Goal: Task Accomplishment & Management: Use online tool/utility

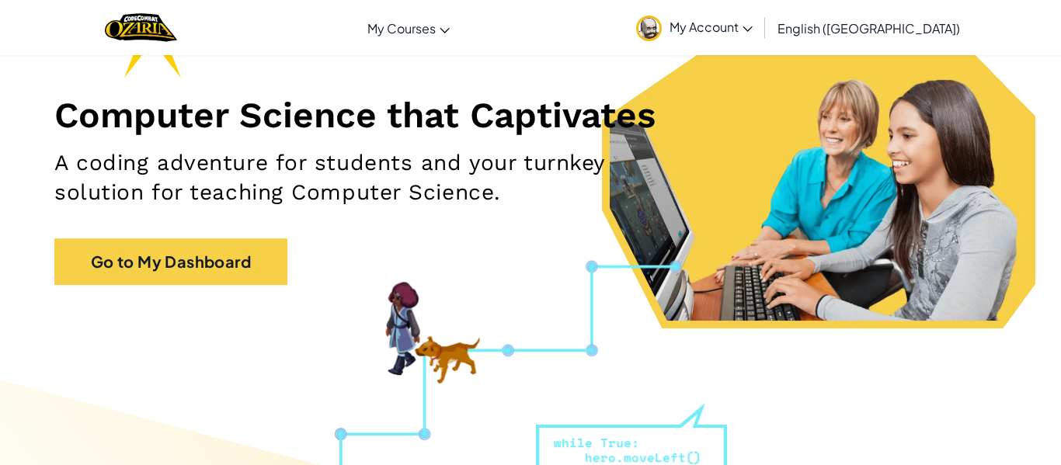
scroll to position [158, 0]
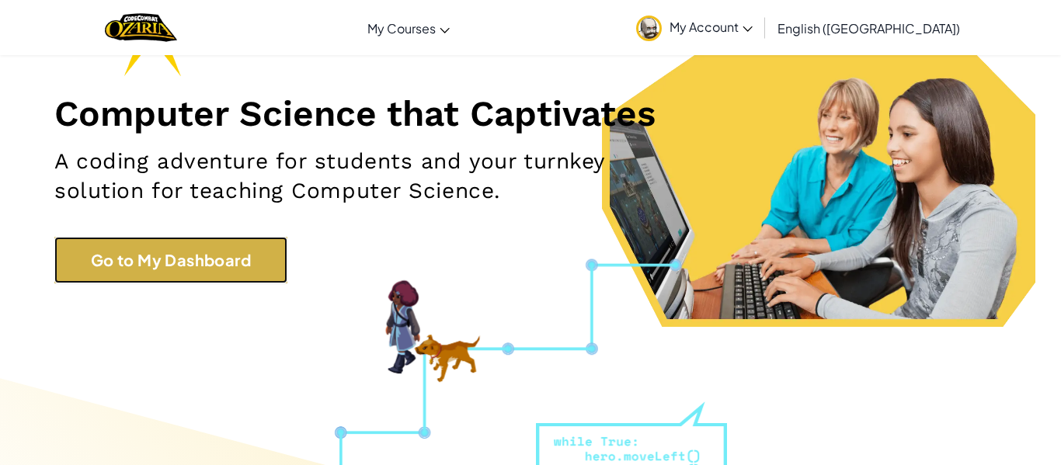
click at [98, 270] on link "Go to My Dashboard" at bounding box center [170, 260] width 233 height 47
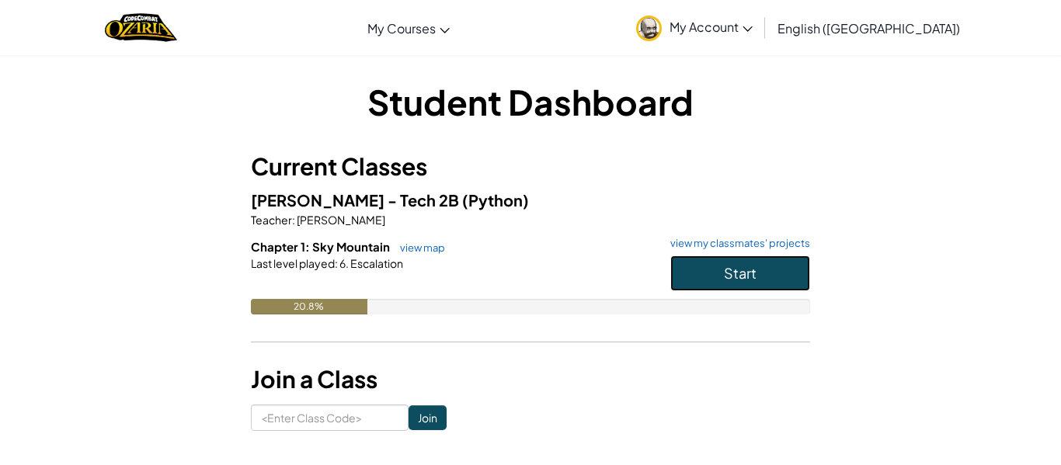
click at [768, 286] on button "Start" at bounding box center [740, 274] width 140 height 36
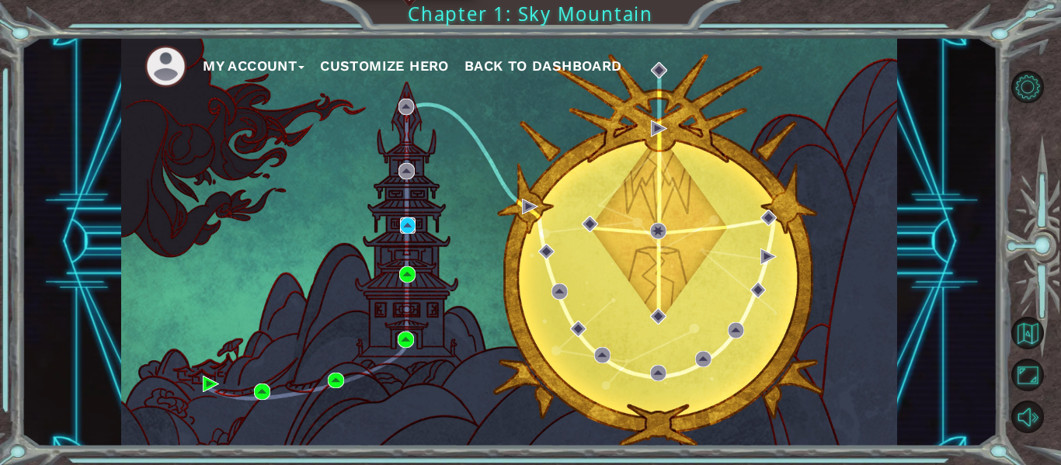
click at [409, 228] on img at bounding box center [408, 226] width 16 height 16
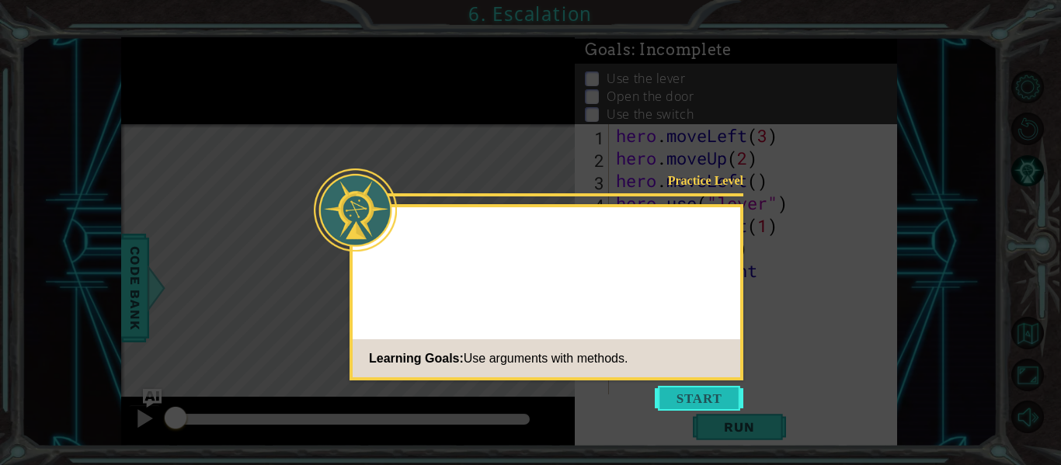
click at [703, 394] on button "Start" at bounding box center [699, 398] width 89 height 25
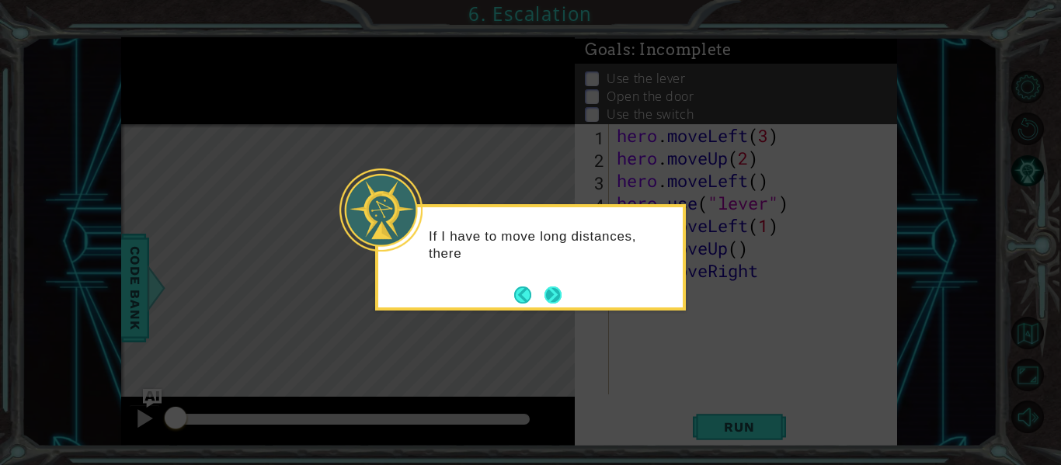
click at [556, 294] on button "Next" at bounding box center [553, 295] width 17 height 17
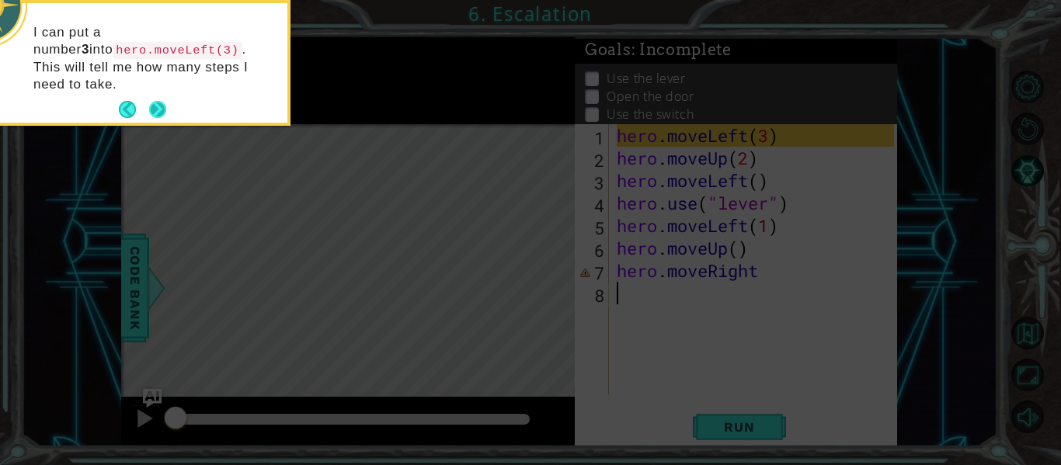
click at [152, 101] on button "Next" at bounding box center [157, 109] width 17 height 17
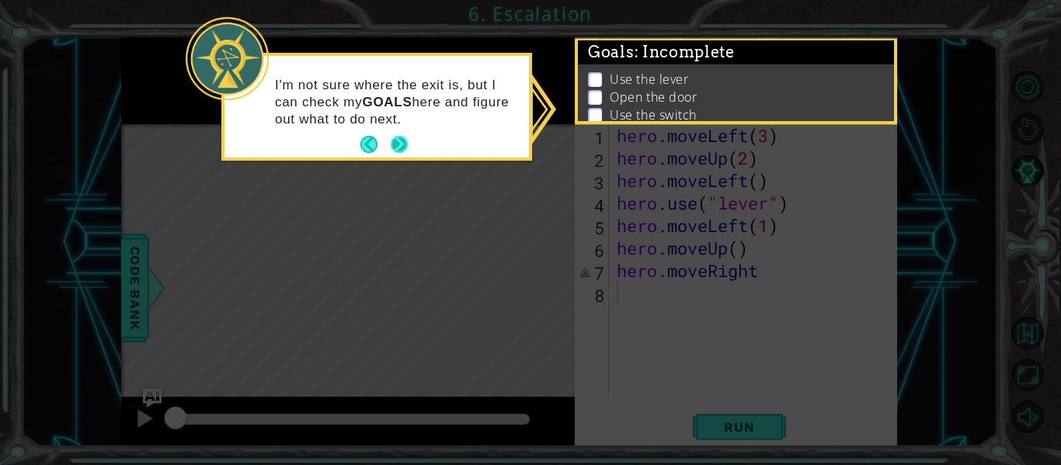
click at [399, 145] on button "Next" at bounding box center [399, 144] width 17 height 17
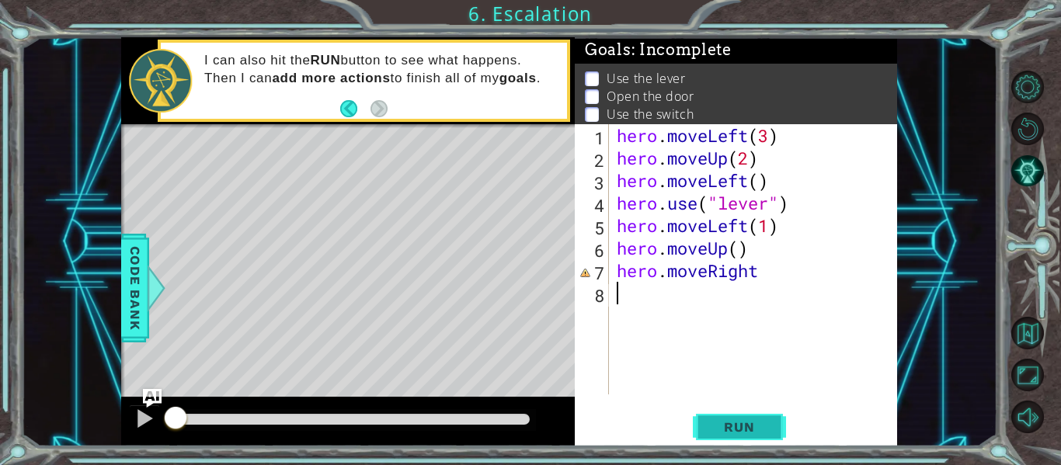
click at [723, 413] on button "Run" at bounding box center [739, 428] width 93 height 32
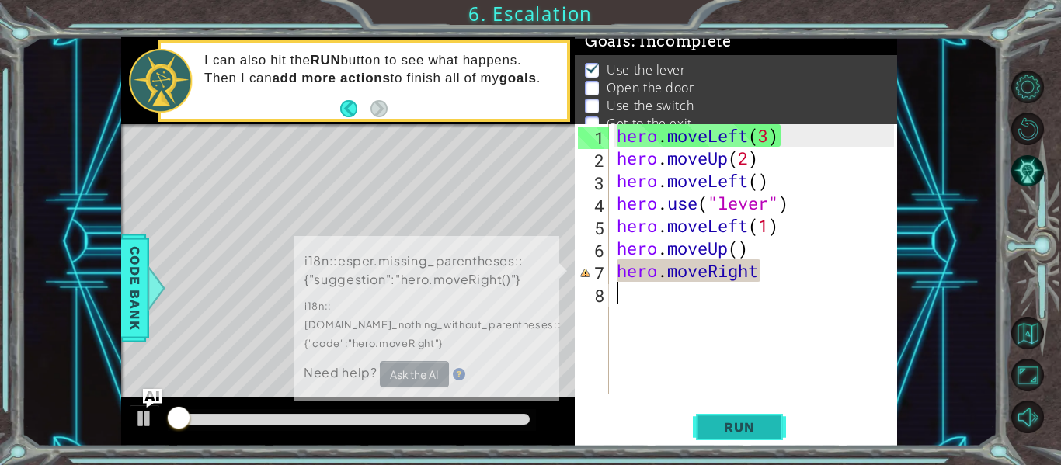
scroll to position [12, 0]
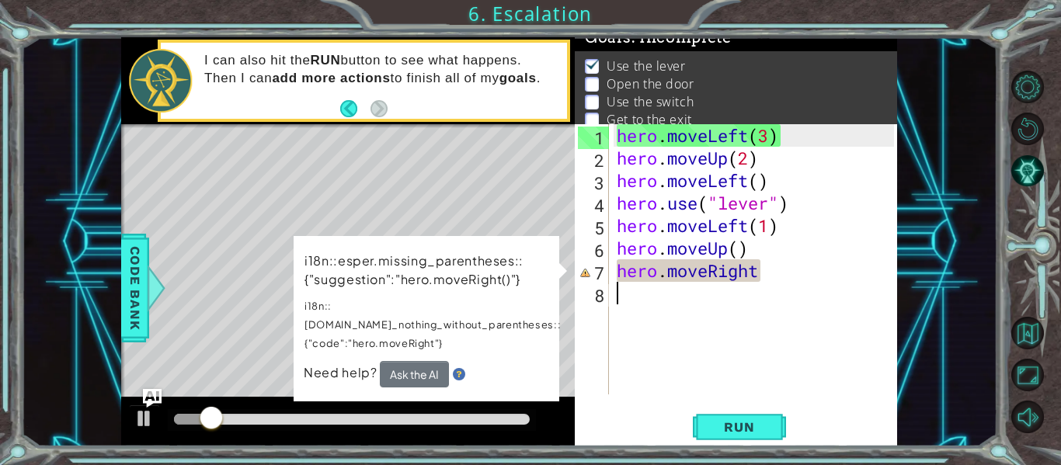
click at [759, 284] on div "hero . moveLeft ( 3 ) hero . moveUp ( 2 ) hero . moveLeft ( ) hero . use ( "lev…" at bounding box center [758, 281] width 288 height 315
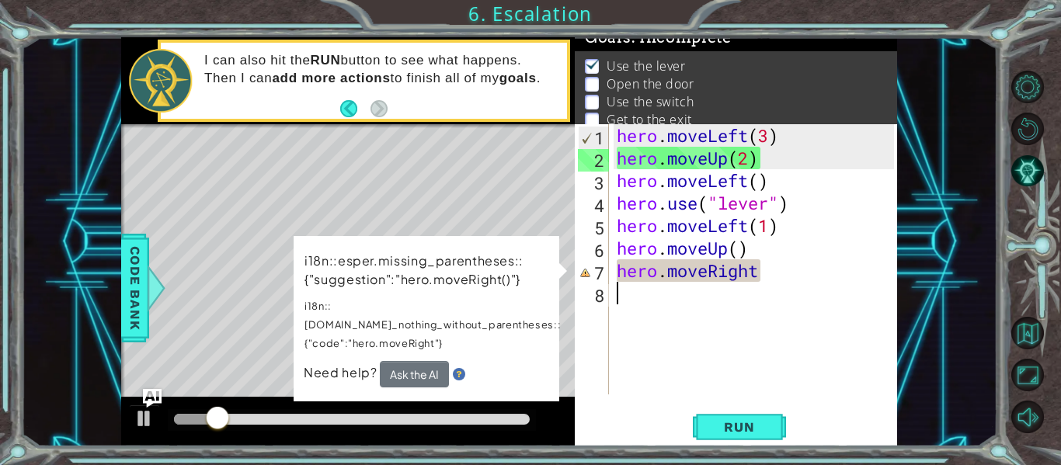
click at [760, 279] on div "hero . moveLeft ( 3 ) hero . moveUp ( 2 ) hero . moveLeft ( ) hero . use ( "lev…" at bounding box center [758, 281] width 288 height 315
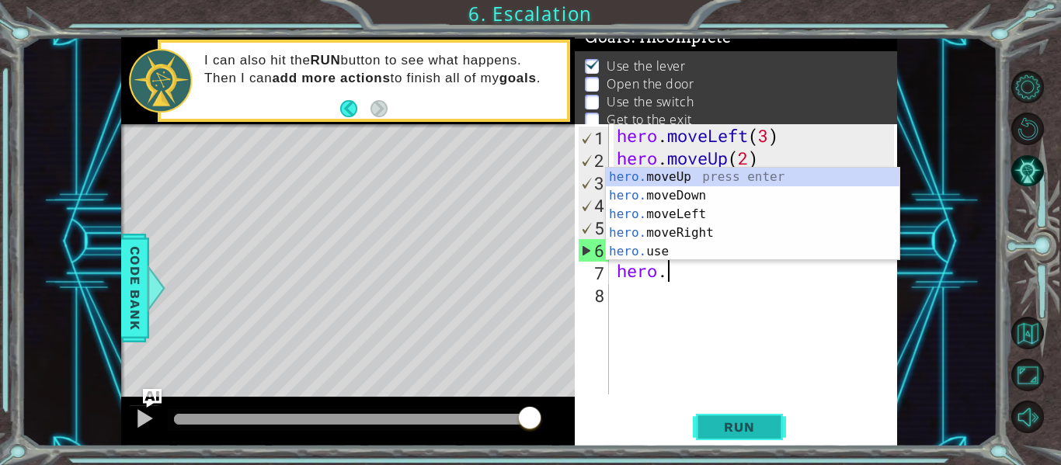
click at [735, 422] on span "Run" at bounding box center [739, 428] width 61 height 16
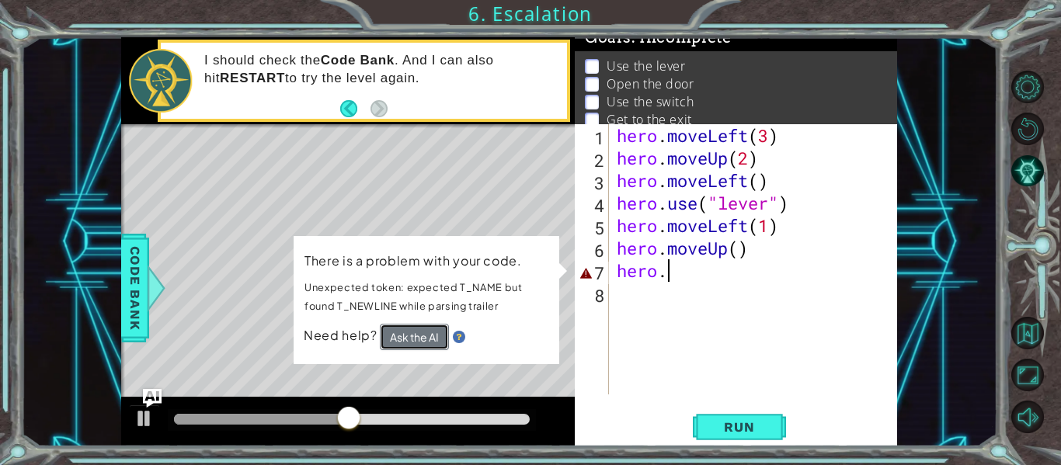
click at [434, 340] on button "Ask the AI" at bounding box center [414, 337] width 69 height 26
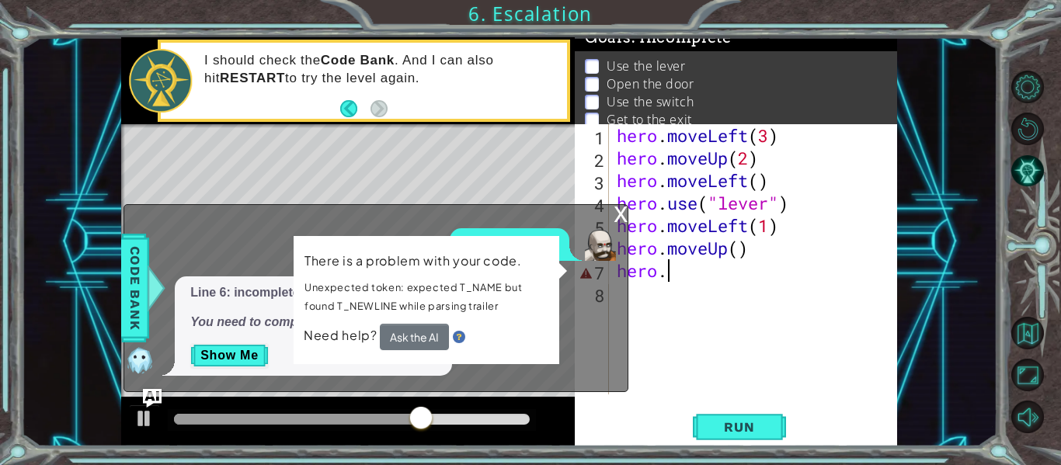
click at [618, 216] on div "x" at bounding box center [621, 213] width 14 height 16
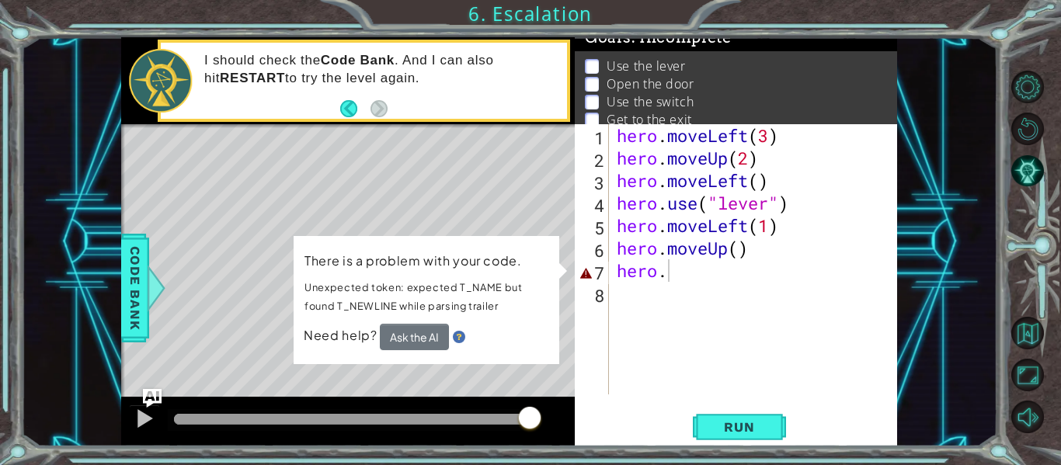
click at [689, 281] on div "hero . moveLeft ( 3 ) hero . moveUp ( 2 ) hero . moveLeft ( ) hero . use ( "lev…" at bounding box center [758, 281] width 288 height 315
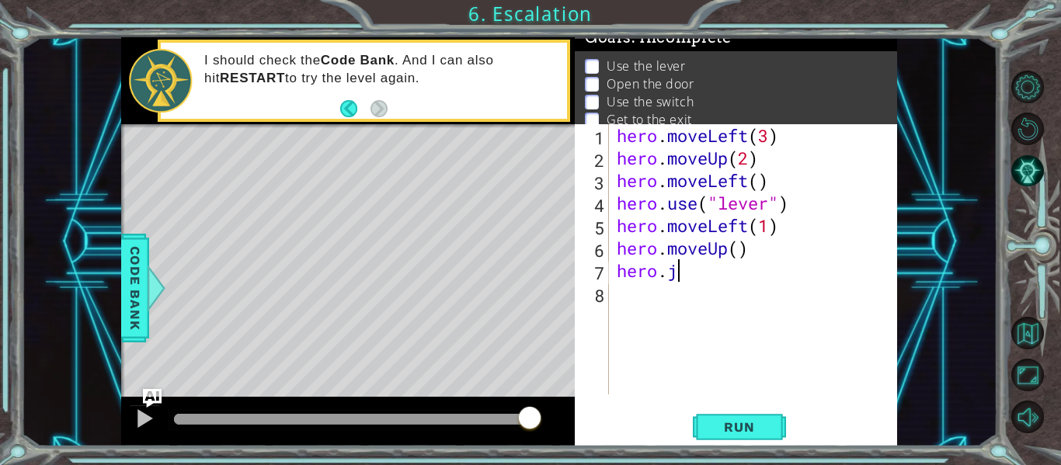
scroll to position [0, 2]
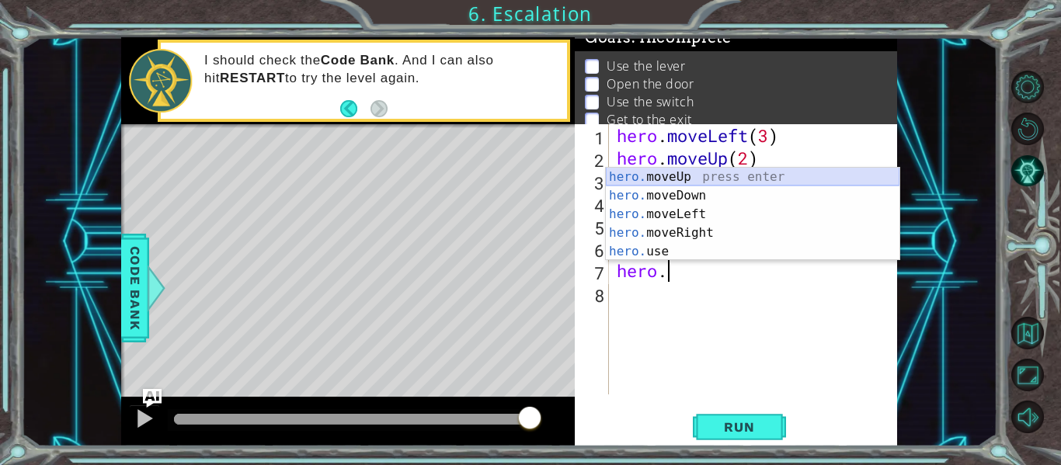
click at [656, 179] on div "hero. moveUp press enter hero. moveDown press enter hero. moveLeft press enter …" at bounding box center [753, 233] width 294 height 131
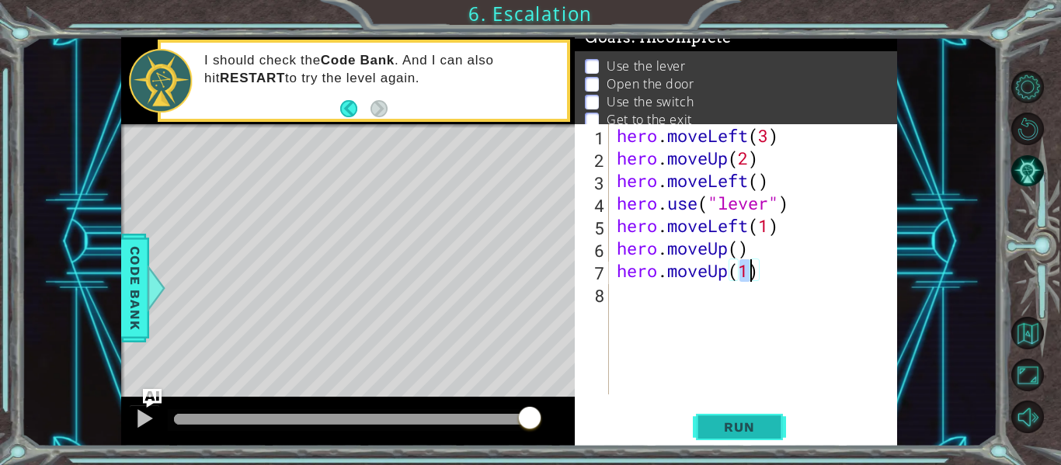
click at [728, 422] on span "Run" at bounding box center [739, 428] width 61 height 16
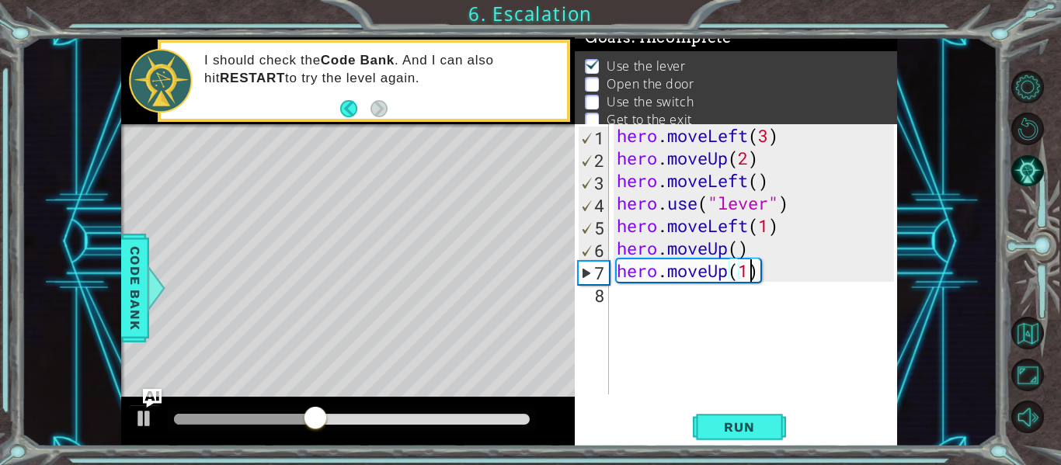
click at [718, 249] on div "hero . moveLeft ( 3 ) hero . moveUp ( 2 ) hero . moveLeft ( ) hero . use ( "lev…" at bounding box center [758, 281] width 288 height 315
click at [737, 250] on div "hero . moveLeft ( 3 ) hero . moveUp ( 2 ) hero . moveLeft ( ) hero . use ( "lev…" at bounding box center [758, 281] width 288 height 315
click at [720, 244] on div "hero . moveLeft ( 3 ) hero . moveUp ( 2 ) hero . moveLeft ( ) hero . use ( "lev…" at bounding box center [758, 281] width 288 height 315
click at [778, 241] on div "hero . moveLeft ( 3 ) hero . moveUp ( 2 ) hero . moveLeft ( ) hero . use ( "lev…" at bounding box center [758, 281] width 288 height 315
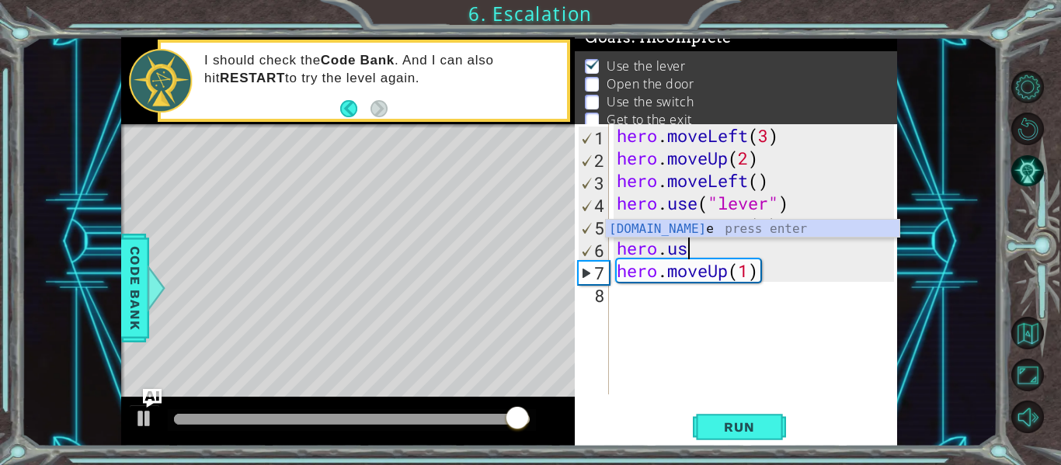
scroll to position [0, 3]
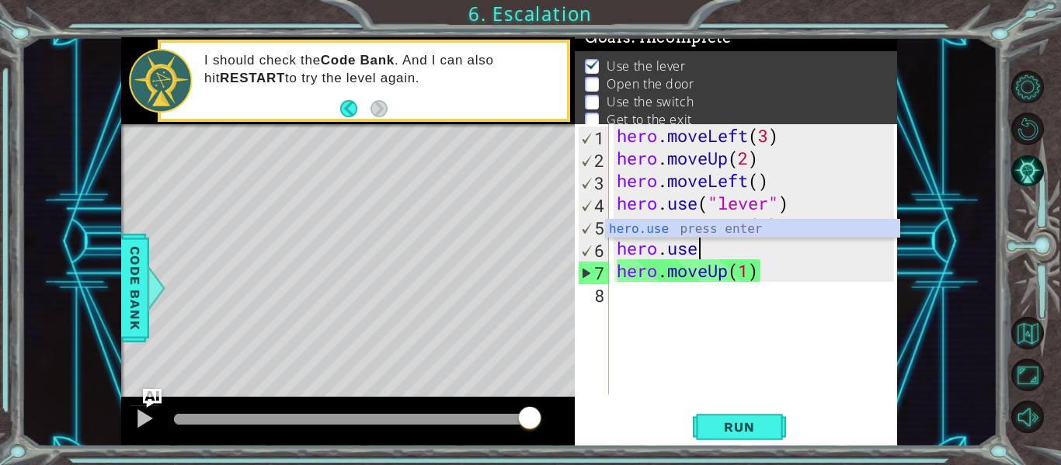
click at [810, 229] on div "hero.use press enter" at bounding box center [753, 248] width 294 height 56
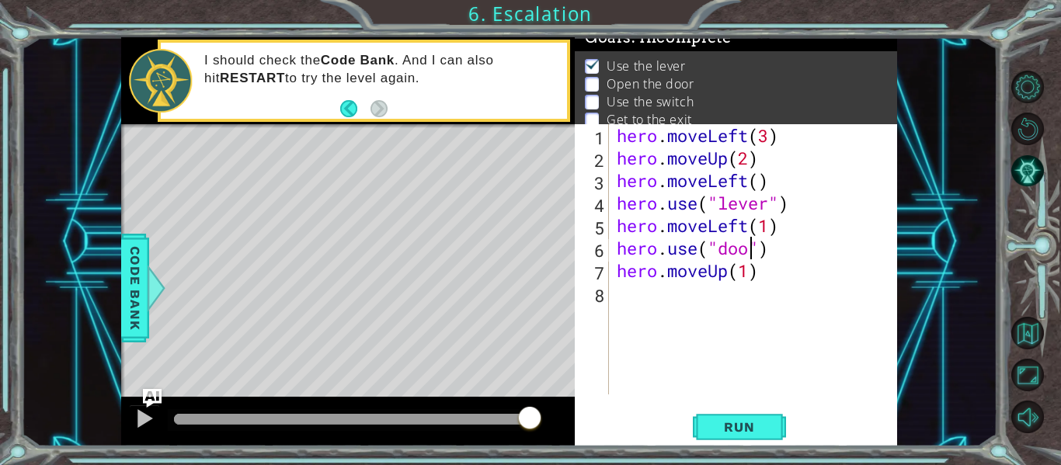
scroll to position [0, 7]
click at [799, 271] on div "hero . moveLeft ( 3 ) hero . moveUp ( 2 ) hero . moveLeft ( ) hero . use ( "lev…" at bounding box center [758, 281] width 288 height 315
type textarea "hero.moveUp(1)"
click at [768, 436] on button "Run" at bounding box center [739, 428] width 93 height 32
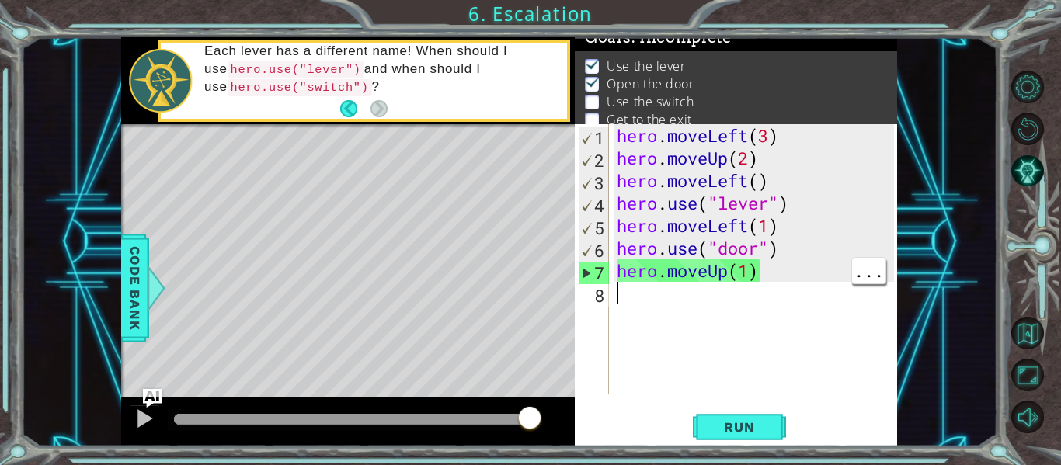
click at [664, 292] on div "hero . moveLeft ( 3 ) hero . moveUp ( 2 ) hero . moveLeft ( ) hero . use ( "lev…" at bounding box center [758, 281] width 288 height 315
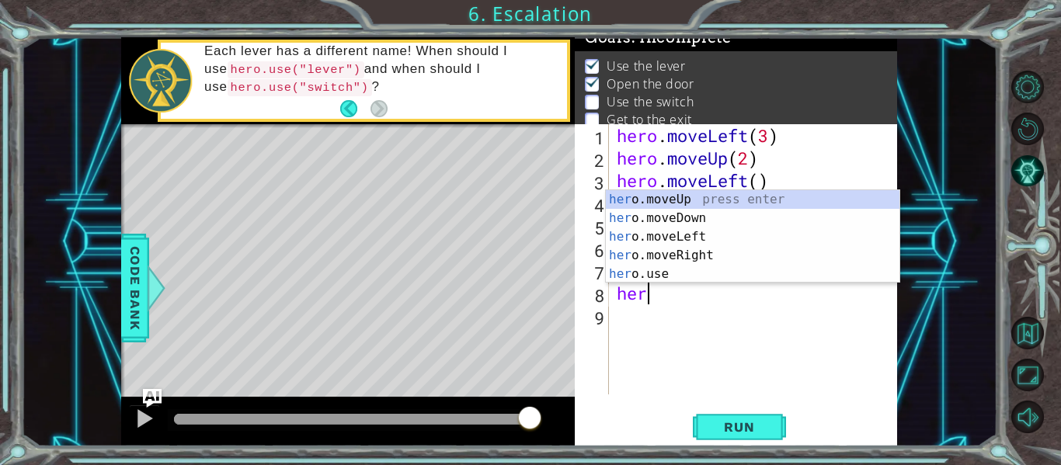
scroll to position [0, 1]
type textarea "hero.moveUp(1)"
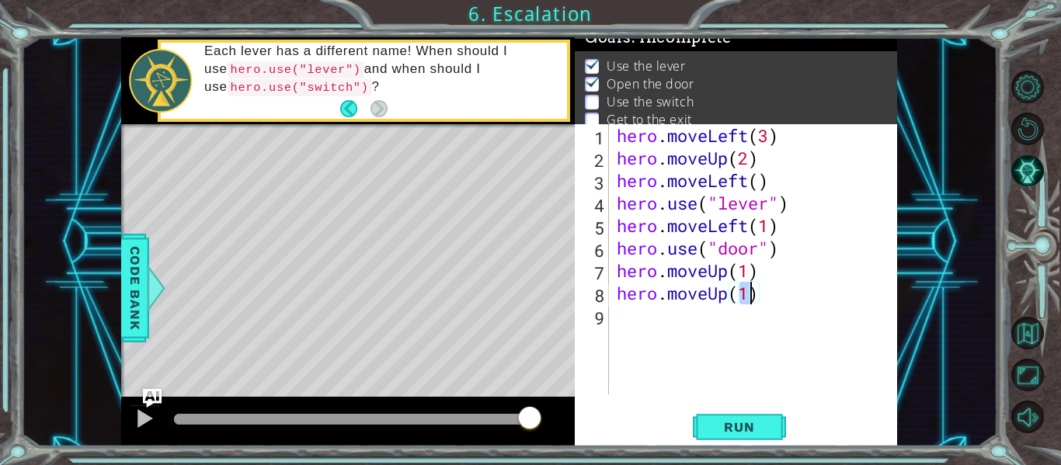
click at [635, 317] on div "hero . moveLeft ( 3 ) hero . moveUp ( 2 ) hero . moveLeft ( ) hero . use ( "lev…" at bounding box center [758, 281] width 288 height 315
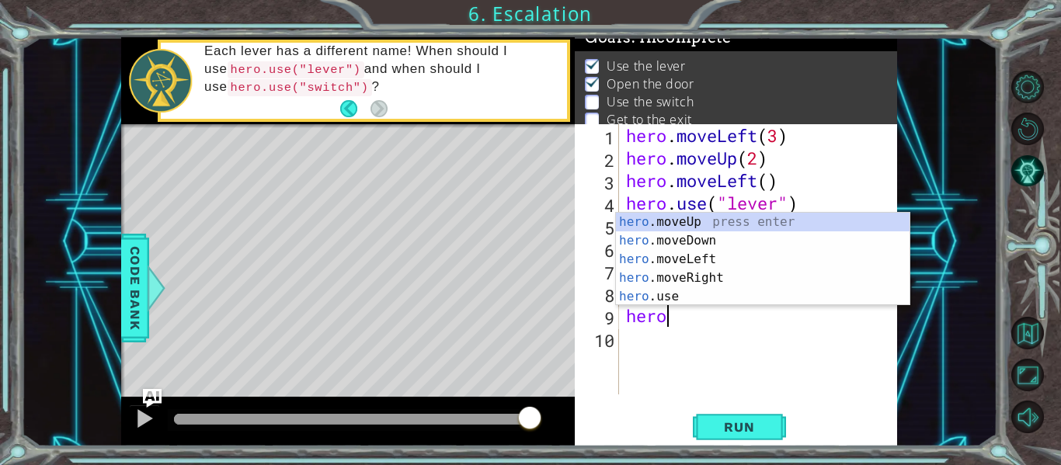
scroll to position [0, 2]
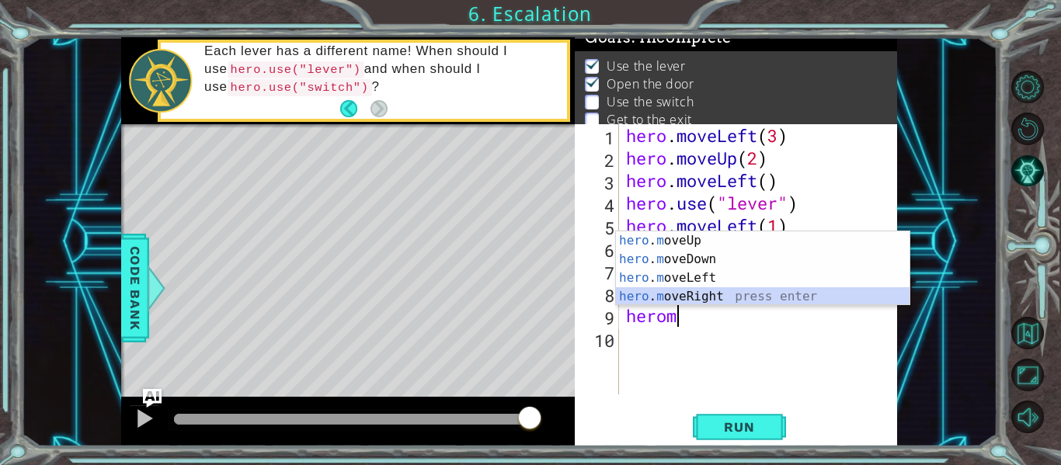
click at [684, 298] on div "hero . m oveUp press enter hero . m oveDown press enter hero . m oveLeft press …" at bounding box center [763, 288] width 294 height 112
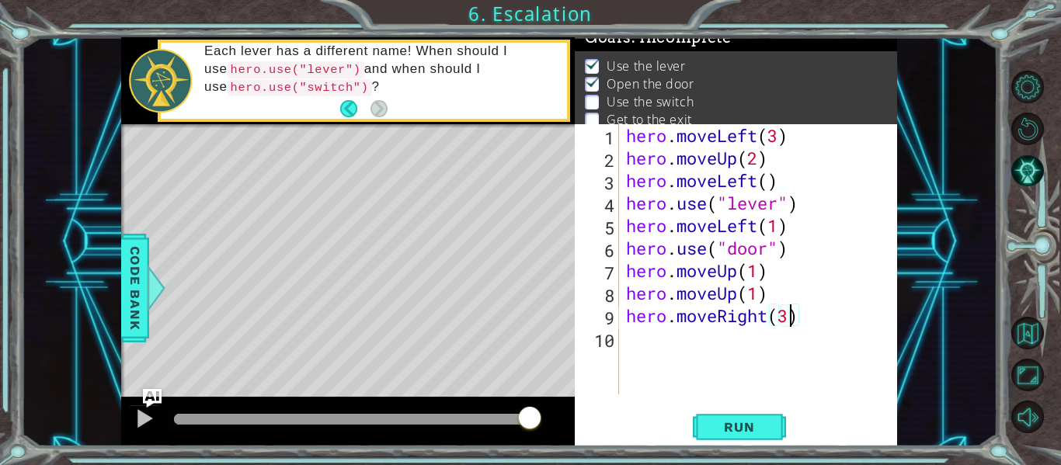
scroll to position [0, 7]
type textarea "hero.moveRight(3)"
click at [752, 421] on span "Run" at bounding box center [739, 428] width 61 height 16
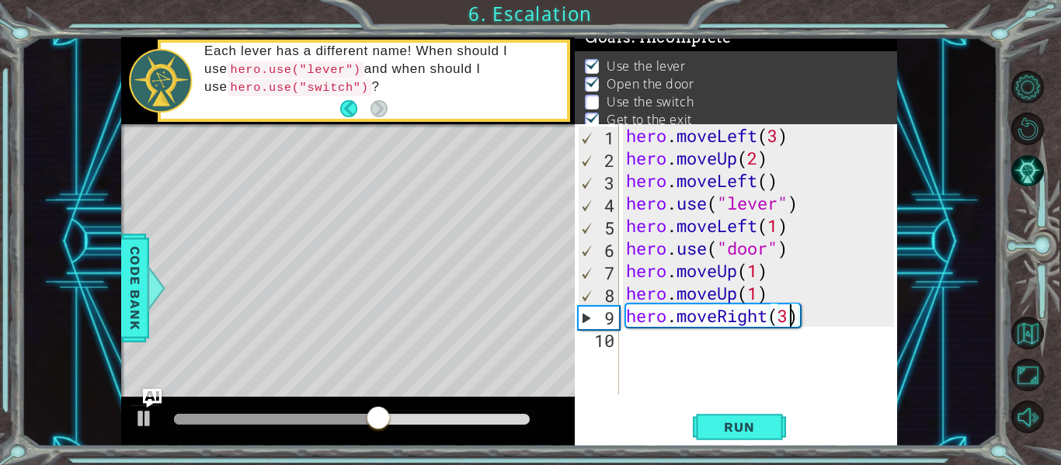
click at [665, 345] on div "hero . moveLeft ( 3 ) hero . moveUp ( 2 ) hero . moveLeft ( ) hero . use ( "lev…" at bounding box center [762, 281] width 279 height 315
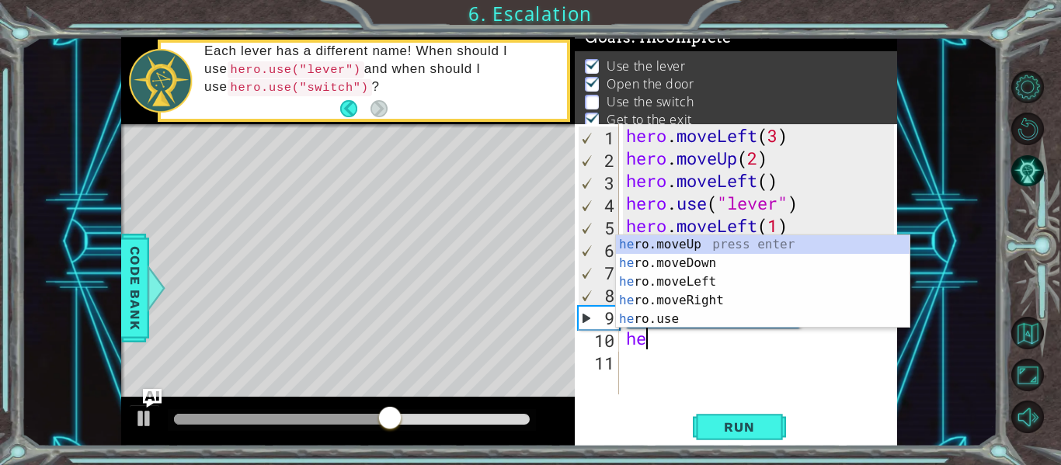
scroll to position [0, 1]
click at [705, 247] on div "hero .moveUp press enter hero .moveDown press enter hero .moveLeft press enter …" at bounding box center [763, 300] width 294 height 131
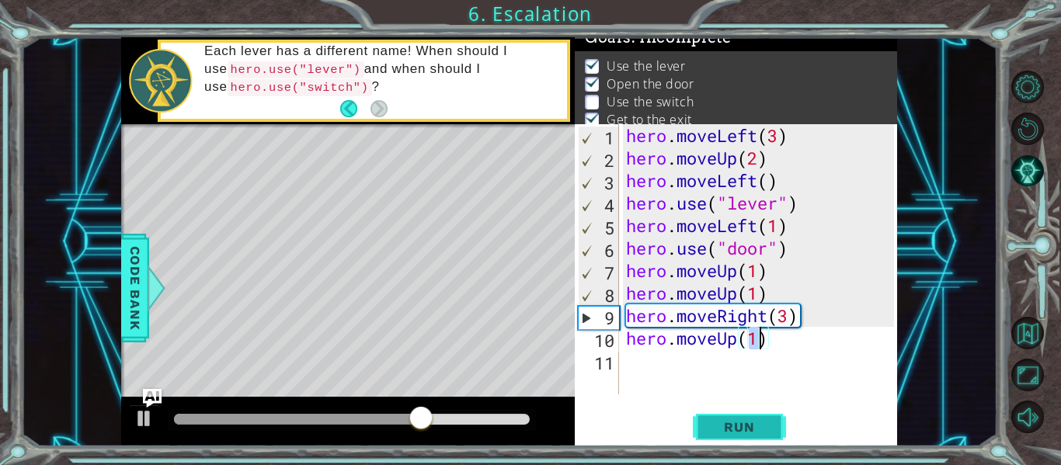
click at [723, 430] on span "Run" at bounding box center [739, 428] width 61 height 16
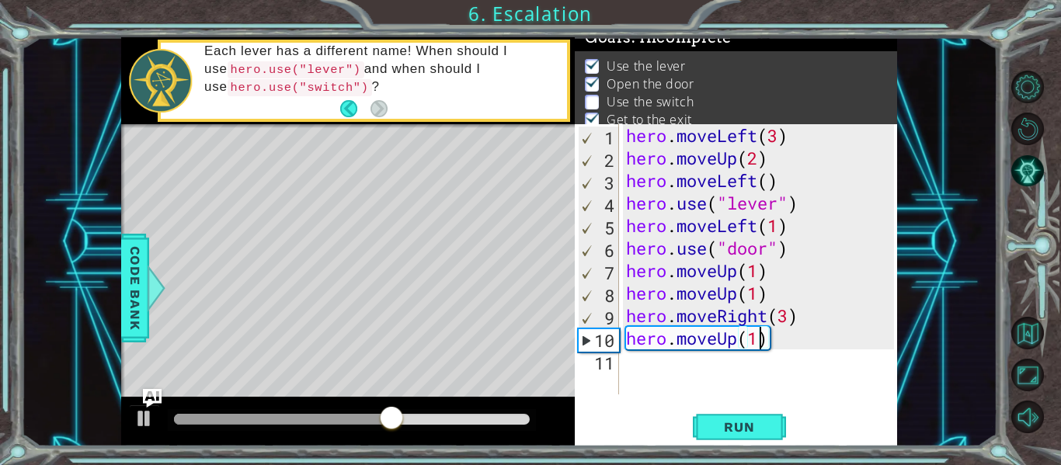
click at [360, 224] on div "Level Map" at bounding box center [480, 353] width 718 height 458
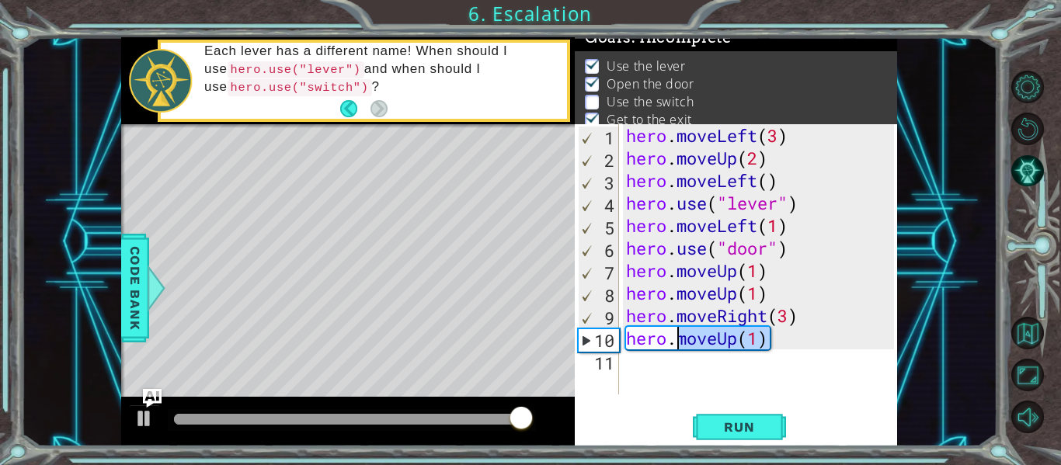
drag, startPoint x: 778, startPoint y: 338, endPoint x: 677, endPoint y: 346, distance: 101.3
click at [677, 346] on div "hero . moveLeft ( 3 ) hero . moveUp ( 2 ) hero . moveLeft ( ) hero . use ( "lev…" at bounding box center [762, 281] width 279 height 315
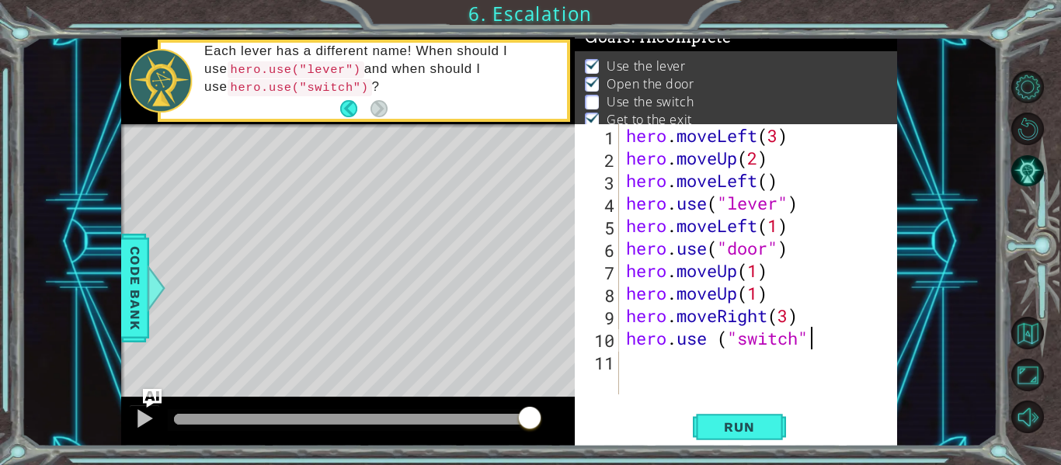
scroll to position [0, 8]
type textarea "hero.use ("switch")"
click at [661, 357] on div "hero . moveLeft ( 3 ) hero . moveUp ( 2 ) hero . moveLeft ( ) hero . use ( "lev…" at bounding box center [762, 281] width 279 height 315
drag, startPoint x: 834, startPoint y: 332, endPoint x: 619, endPoint y: 340, distance: 215.4
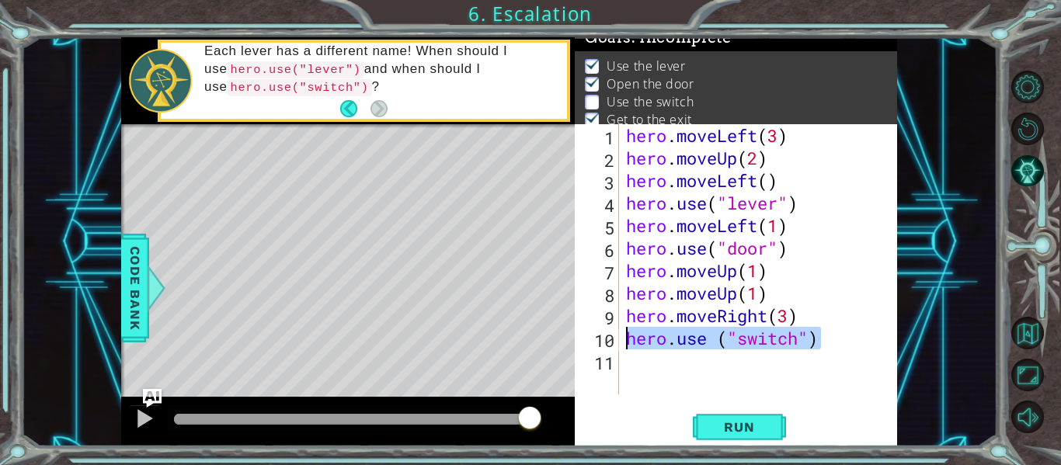
click at [619, 340] on div "1 2 3 4 5 6 7 8 9 10 11 hero . moveLeft ( 3 ) hero . moveUp ( 2 ) hero . moveLe…" at bounding box center [734, 259] width 319 height 270
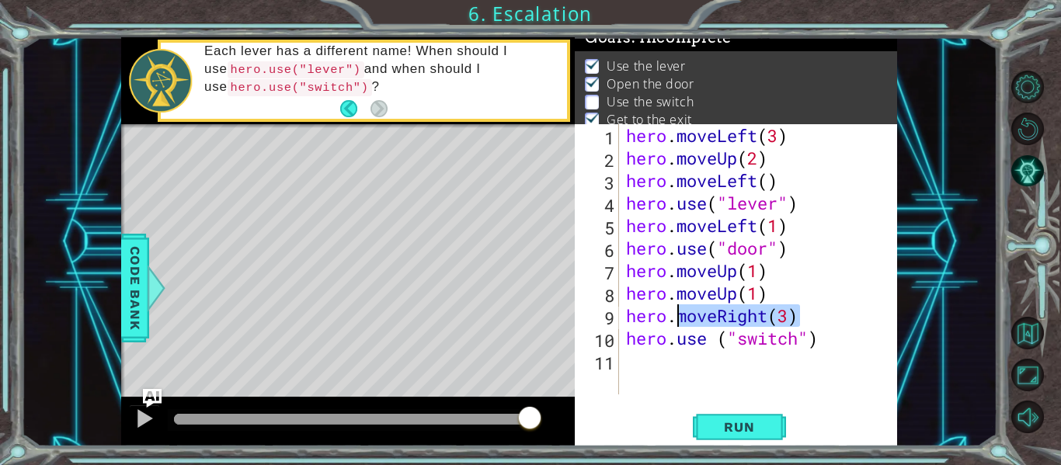
drag, startPoint x: 809, startPoint y: 317, endPoint x: 682, endPoint y: 322, distance: 126.7
click at [682, 322] on div "hero . moveLeft ( 3 ) hero . moveUp ( 2 ) hero . moveLeft ( ) hero . use ( "lev…" at bounding box center [762, 281] width 279 height 315
type textarea "hero.moveRight(3)"
drag, startPoint x: 629, startPoint y: 318, endPoint x: 827, endPoint y: 314, distance: 197.4
click at [827, 314] on div "hero . moveLeft ( 3 ) hero . moveUp ( 2 ) hero . moveLeft ( ) hero . use ( "lev…" at bounding box center [762, 281] width 279 height 315
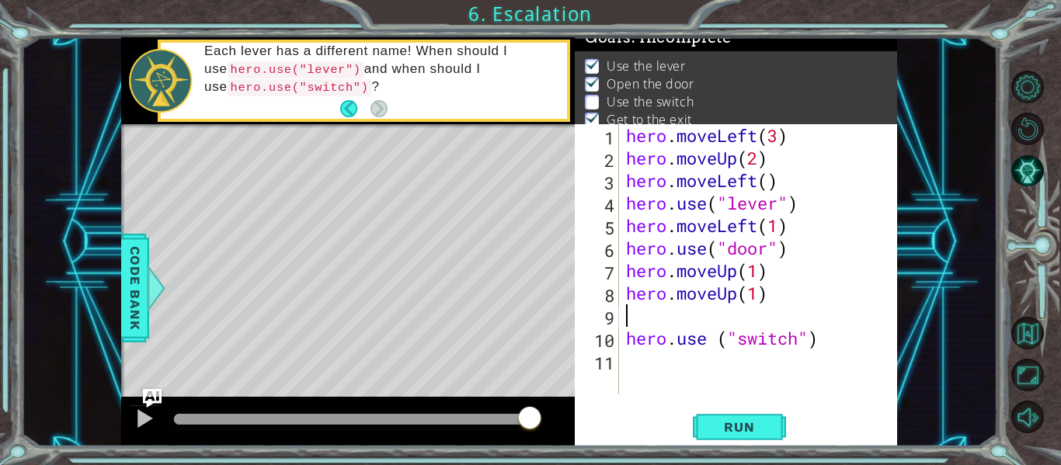
type textarea "hero.moveUp(1)"
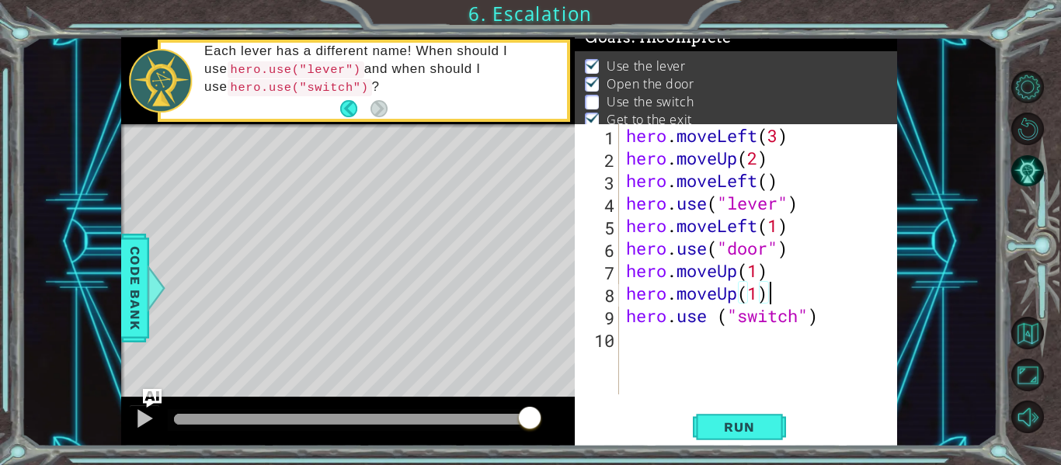
click at [783, 335] on div "hero . moveLeft ( 3 ) hero . moveUp ( 2 ) hero . moveLeft ( ) hero . use ( "lev…" at bounding box center [762, 281] width 279 height 315
paste textarea "hero.use ("switch")"
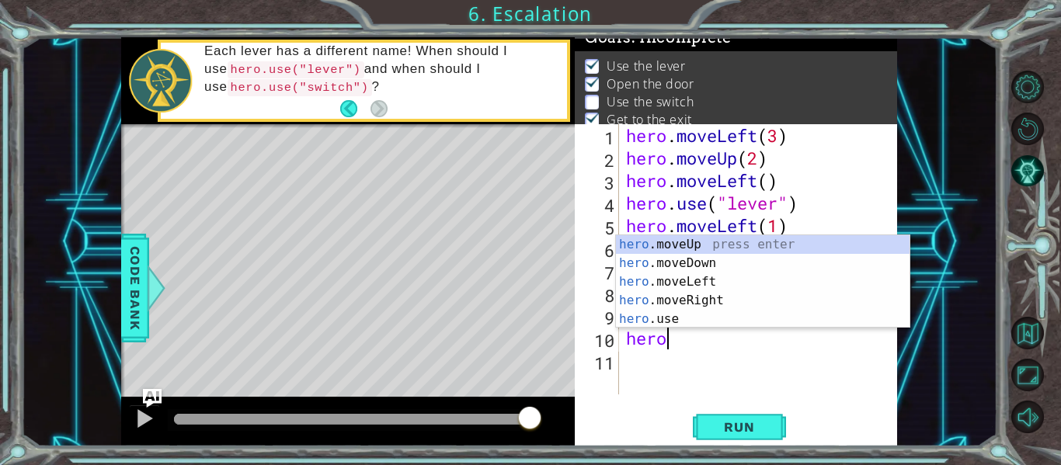
scroll to position [0, 1]
click at [758, 301] on div "hero .moveUp press enter hero .moveDown press enter hero .moveLeft press enter …" at bounding box center [763, 300] width 294 height 131
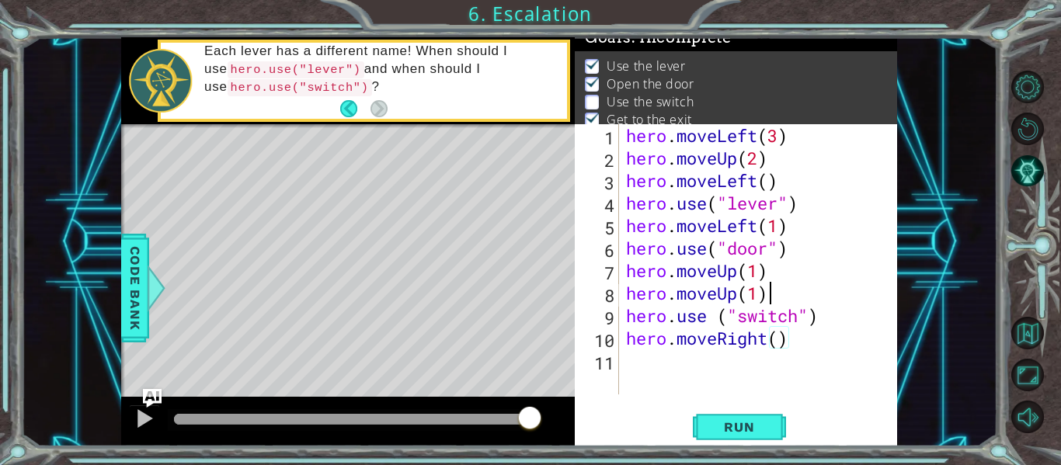
click at [781, 290] on div "hero . moveLeft ( 3 ) hero . moveUp ( 2 ) hero . moveLeft ( ) hero . use ( "lev…" at bounding box center [762, 281] width 279 height 315
type textarea "hero.moveUp(1)"
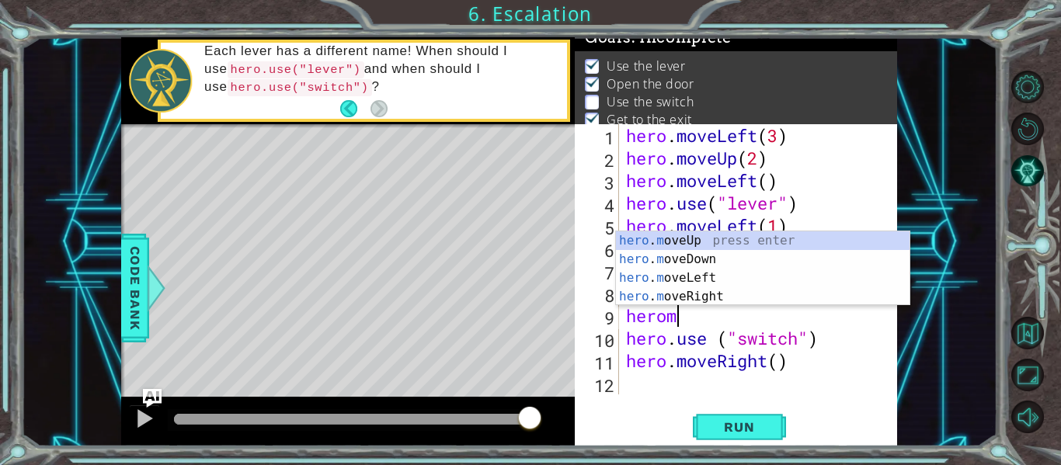
scroll to position [0, 2]
click at [775, 298] on div "hero . mo veUp press enter hero . mo veDown press enter hero . mo veLeft press …" at bounding box center [763, 288] width 294 height 112
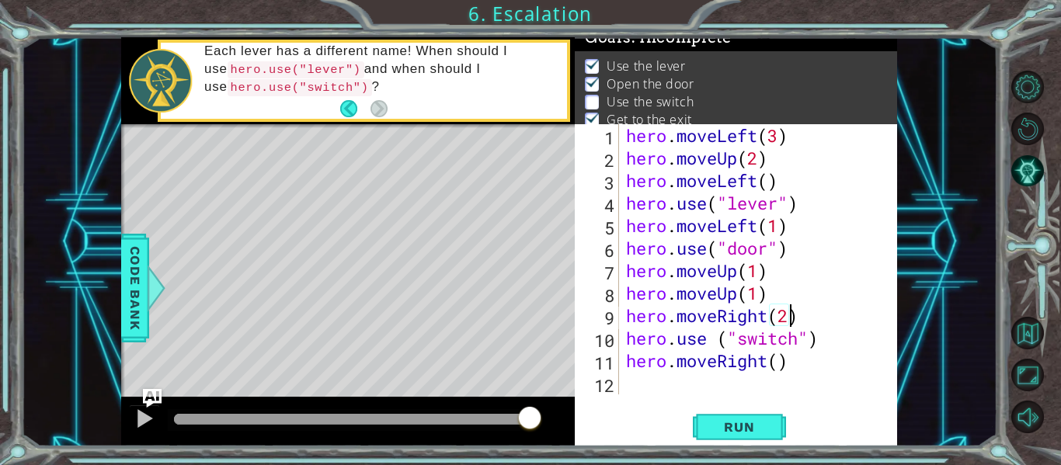
scroll to position [0, 7]
click at [780, 362] on div "hero . moveLeft ( 3 ) hero . moveUp ( 2 ) hero . moveLeft ( ) hero . use ( "lev…" at bounding box center [762, 281] width 279 height 315
type textarea "hero.moveRight(1)"
click at [783, 395] on div "hero . moveLeft ( 3 ) hero . moveUp ( 2 ) hero . moveLeft ( ) hero . use ( "lev…" at bounding box center [762, 281] width 279 height 315
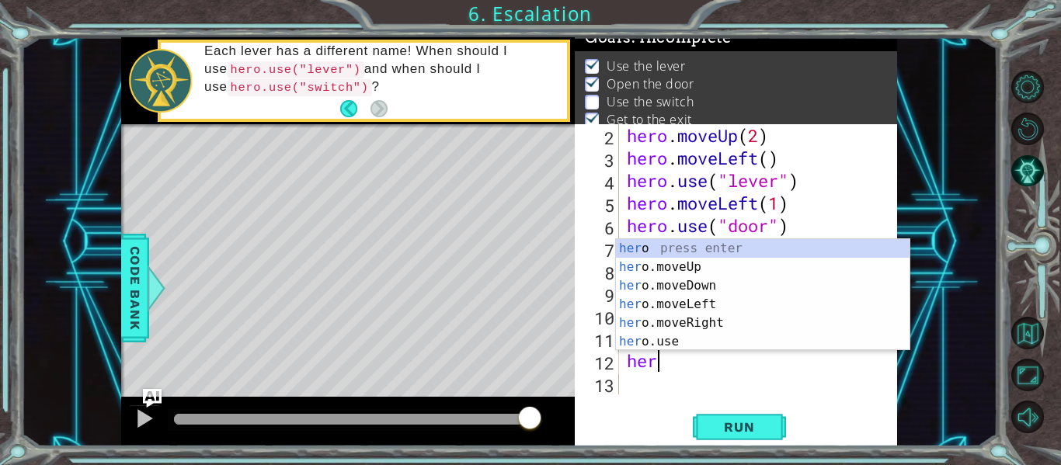
scroll to position [0, 1]
click at [725, 266] on div "hero press enter hero .moveUp press enter hero .moveDown press enter hero .move…" at bounding box center [763, 313] width 294 height 149
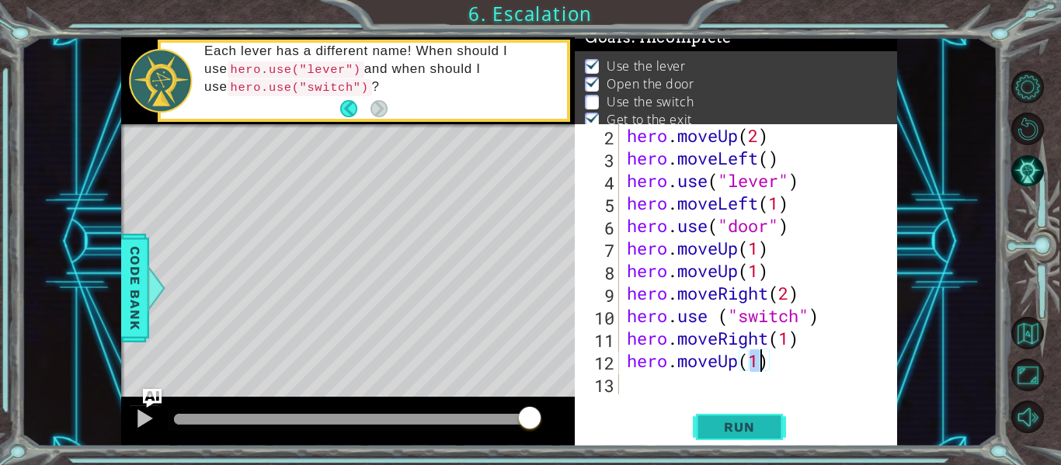
type textarea "hero.moveUp(1)"
click at [728, 415] on button "Run" at bounding box center [739, 428] width 93 height 32
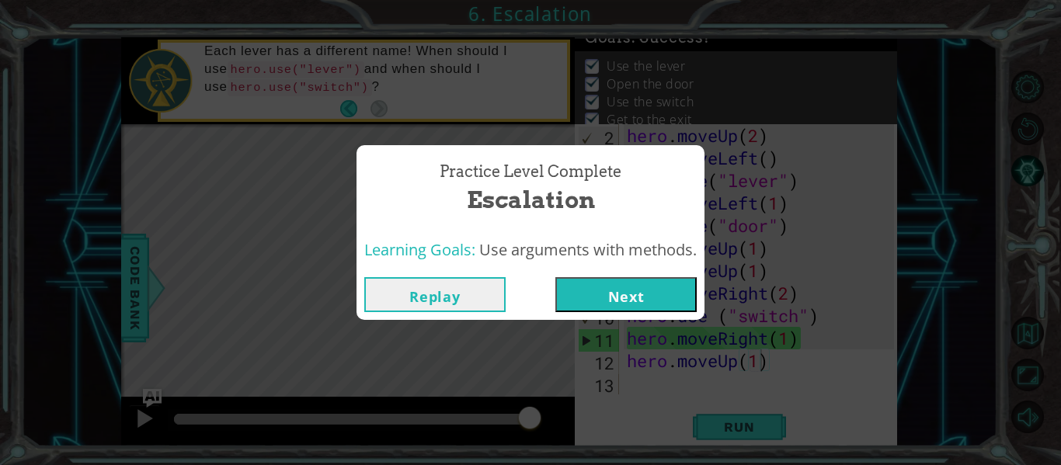
click at [650, 287] on button "Next" at bounding box center [626, 294] width 141 height 35
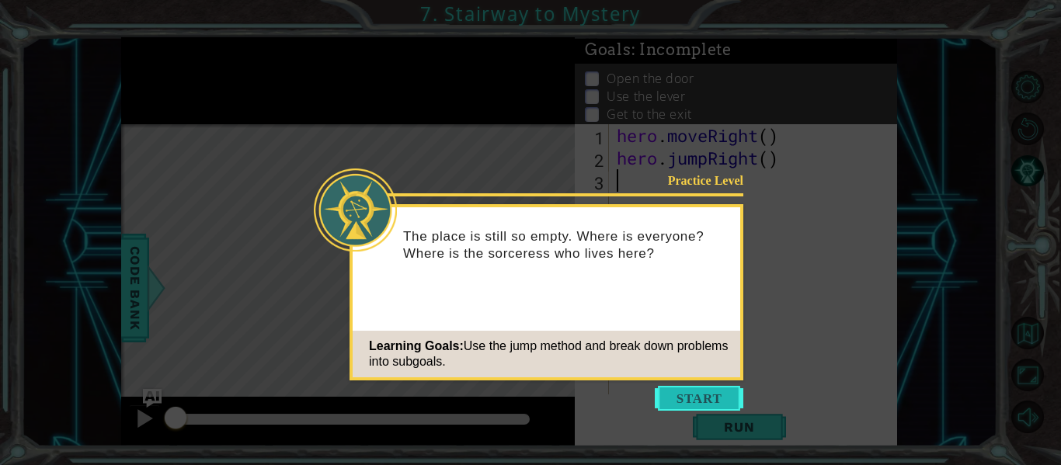
click at [717, 390] on button "Start" at bounding box center [699, 398] width 89 height 25
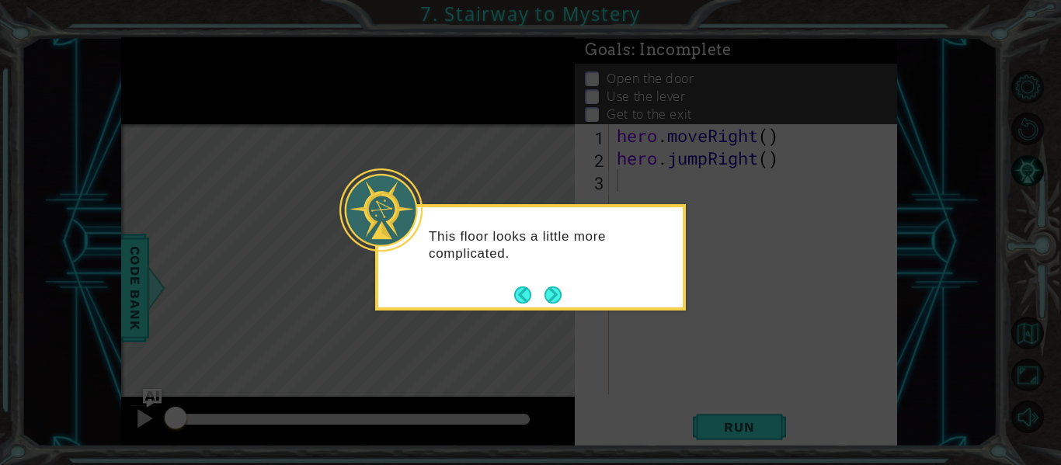
click at [564, 302] on div "This floor looks a little more complicated." at bounding box center [530, 257] width 311 height 106
click at [514, 280] on div "This floor looks a little more complicated." at bounding box center [530, 253] width 305 height 78
click at [549, 298] on button "Next" at bounding box center [553, 295] width 17 height 17
